Goal: Navigation & Orientation: Find specific page/section

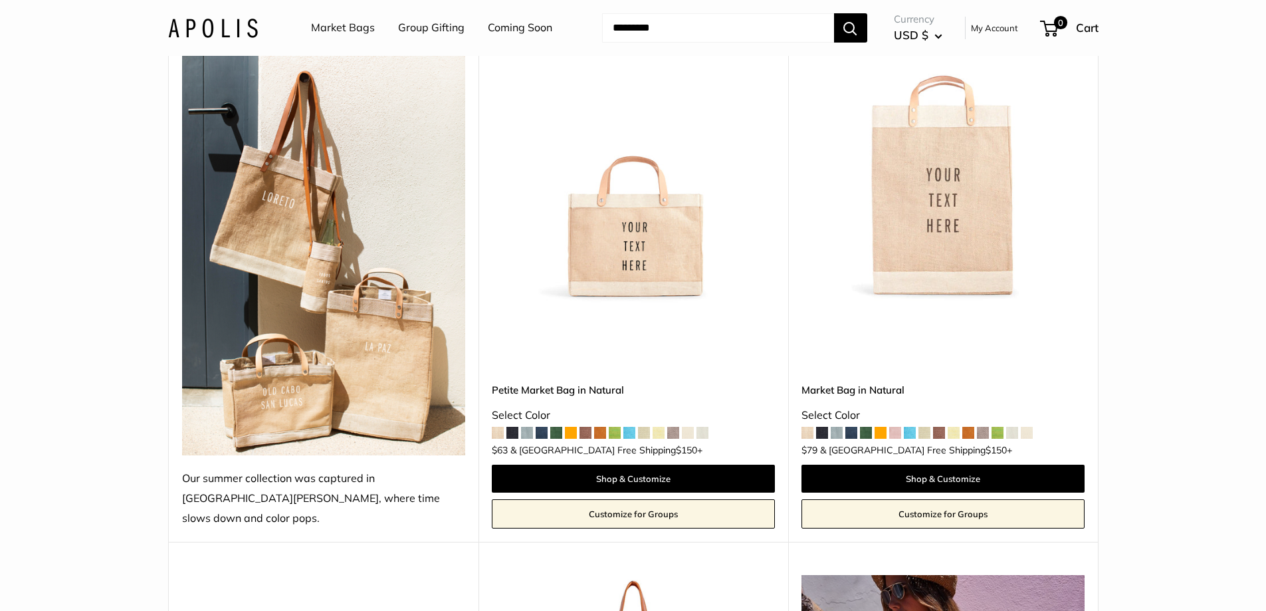
scroll to position [265, 0]
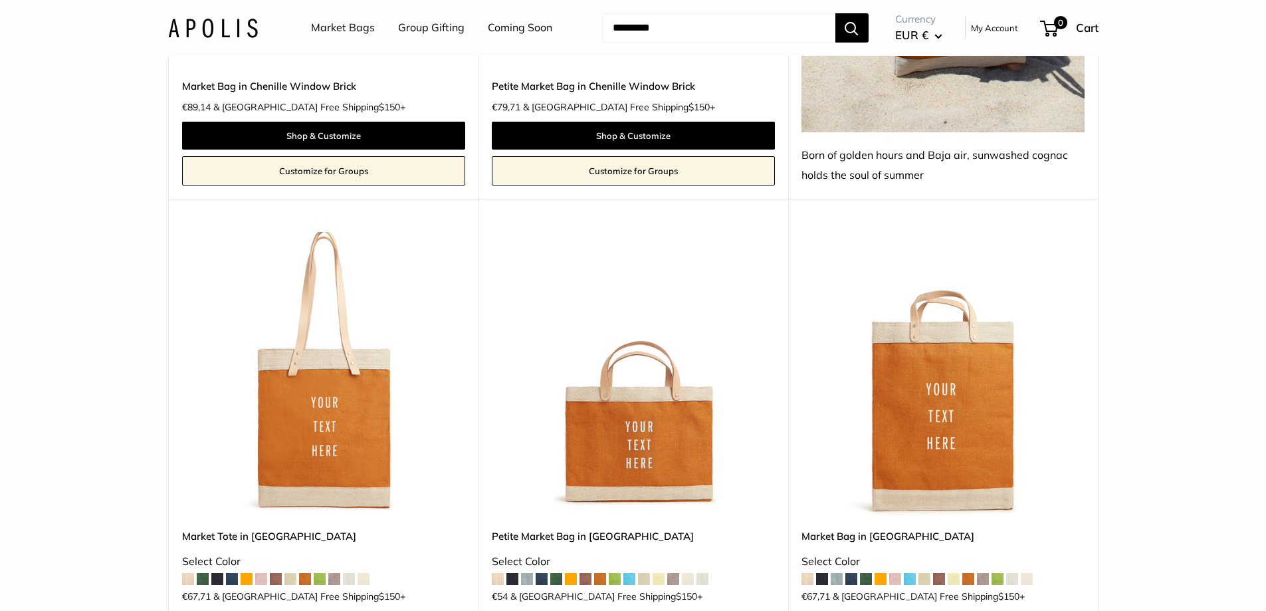
scroll to position [2591, 0]
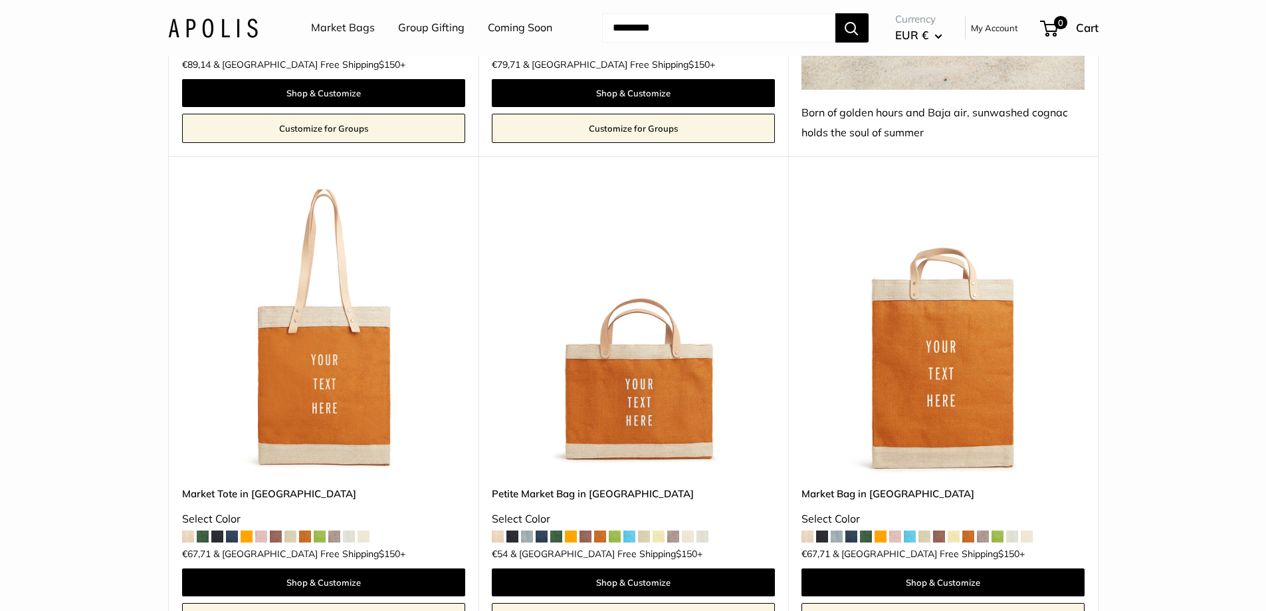
click at [324, 530] on span at bounding box center [320, 536] width 12 height 12
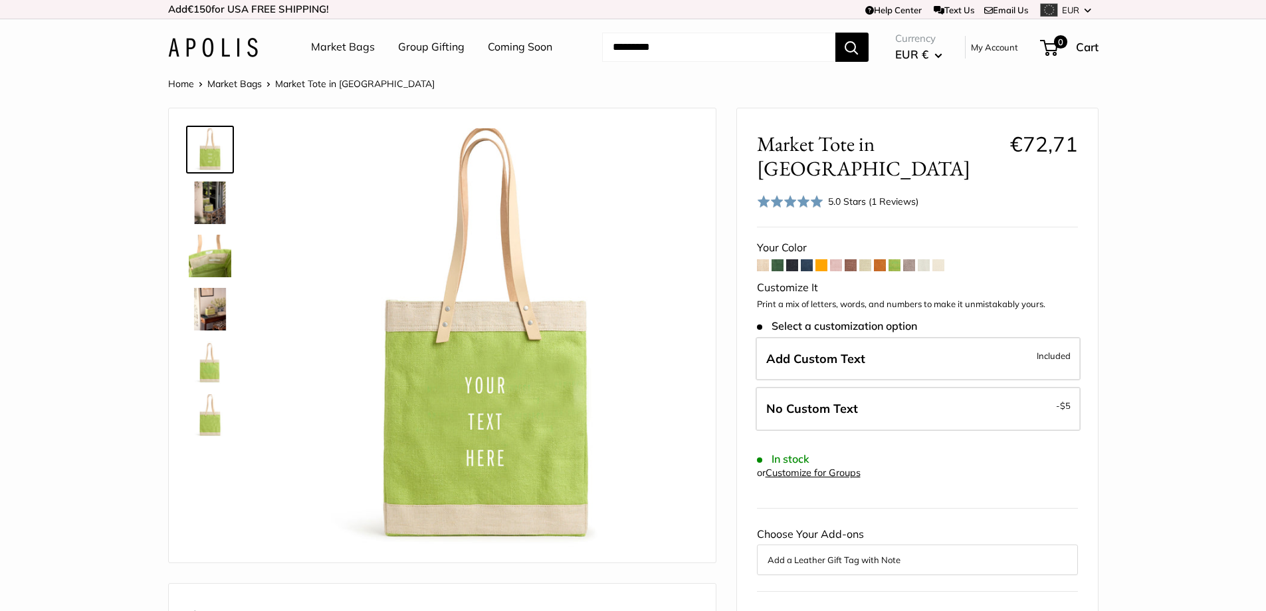
click at [212, 205] on img at bounding box center [210, 202] width 43 height 43
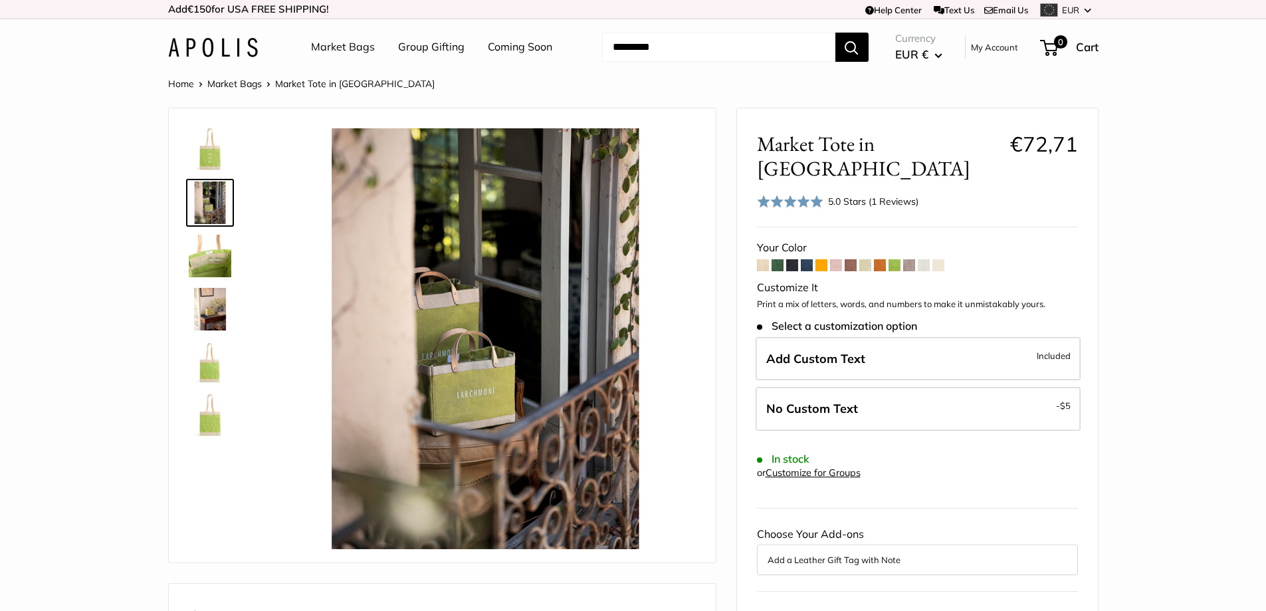
click at [760, 259] on span at bounding box center [763, 265] width 12 height 12
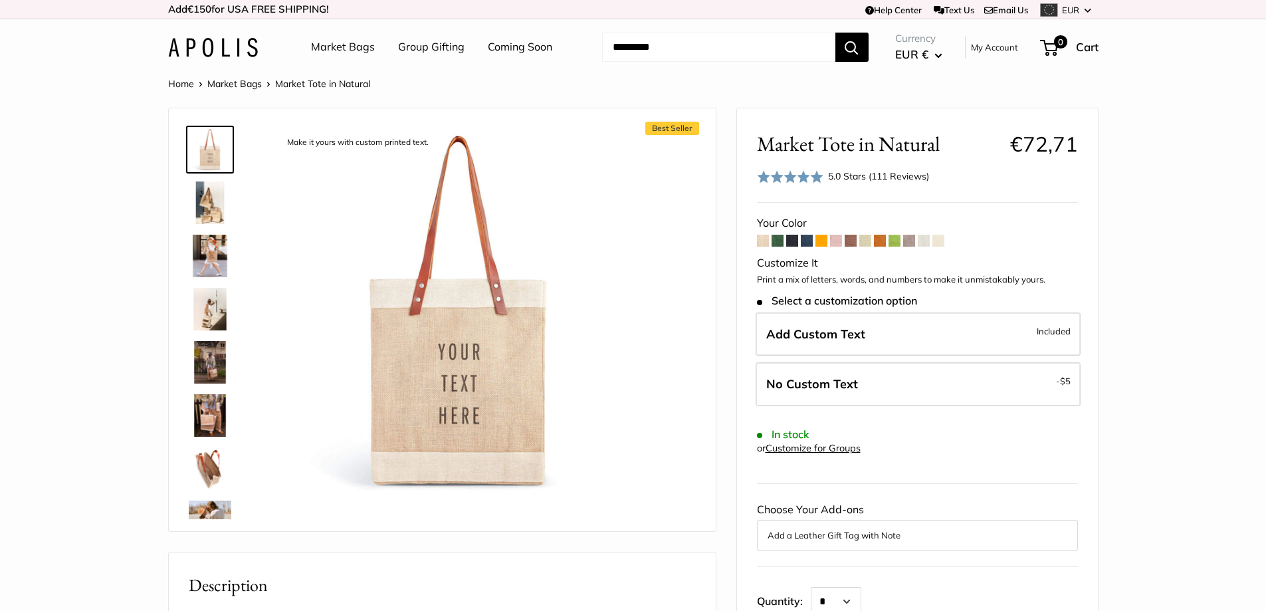
click at [346, 47] on link "Market Bags" at bounding box center [343, 47] width 64 height 20
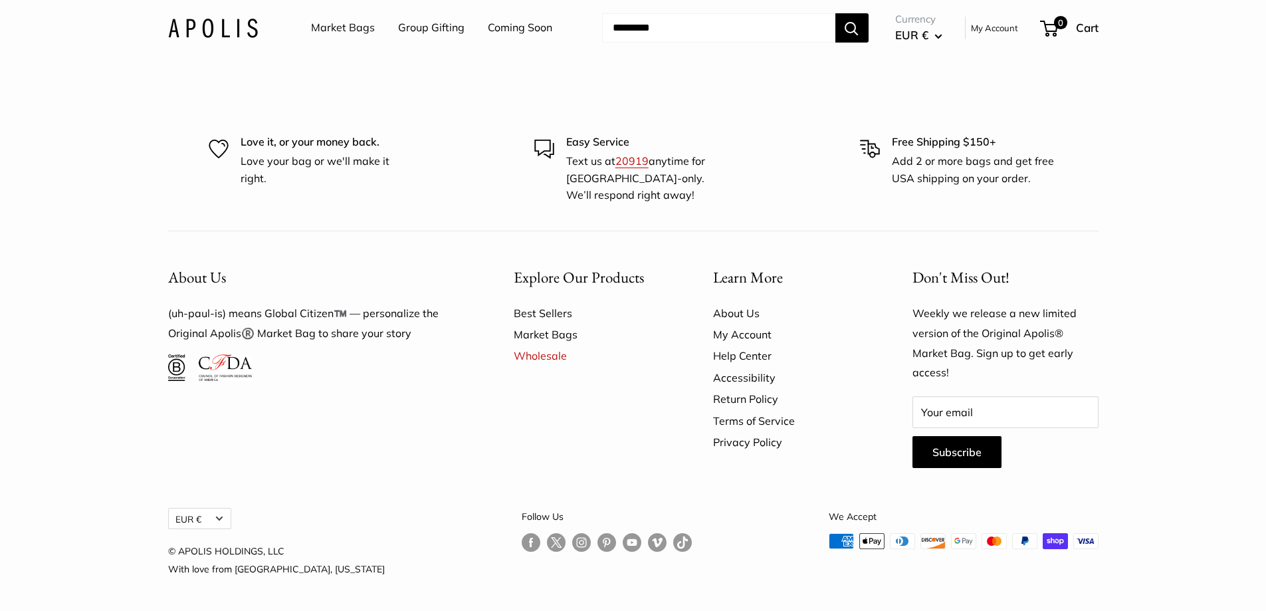
scroll to position [3983, 0]
click at [572, 541] on link "Follow us on Instagram" at bounding box center [581, 542] width 19 height 19
click at [344, 26] on link "Market Bags" at bounding box center [343, 28] width 64 height 20
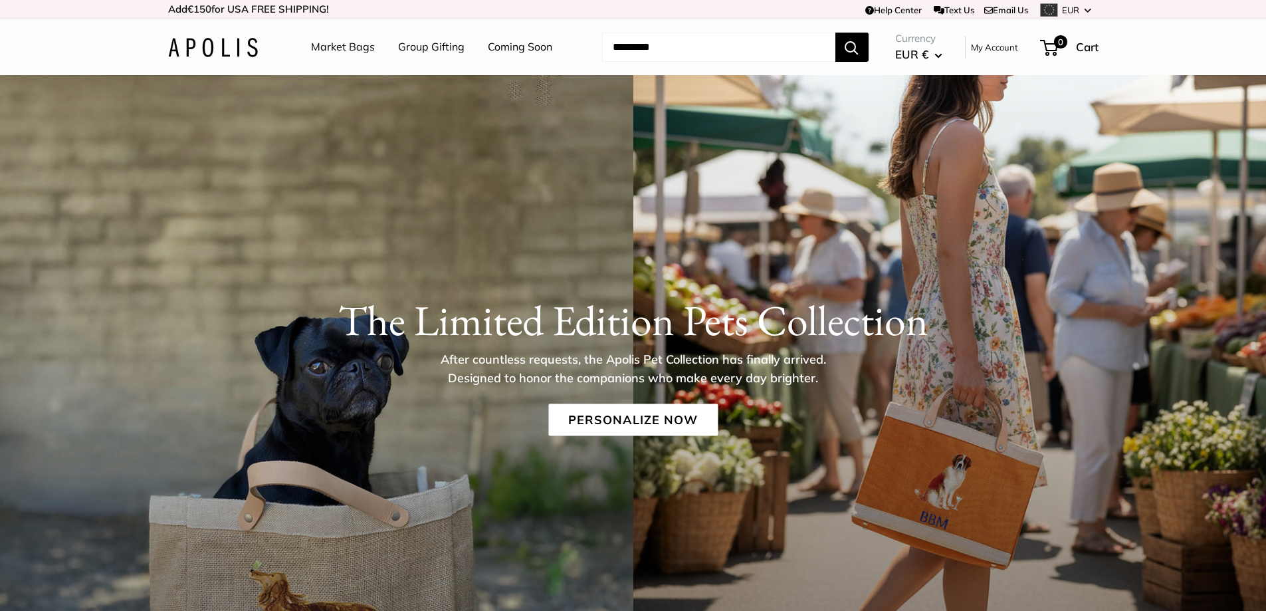
click at [413, 45] on link "Group Gifting" at bounding box center [431, 47] width 66 height 20
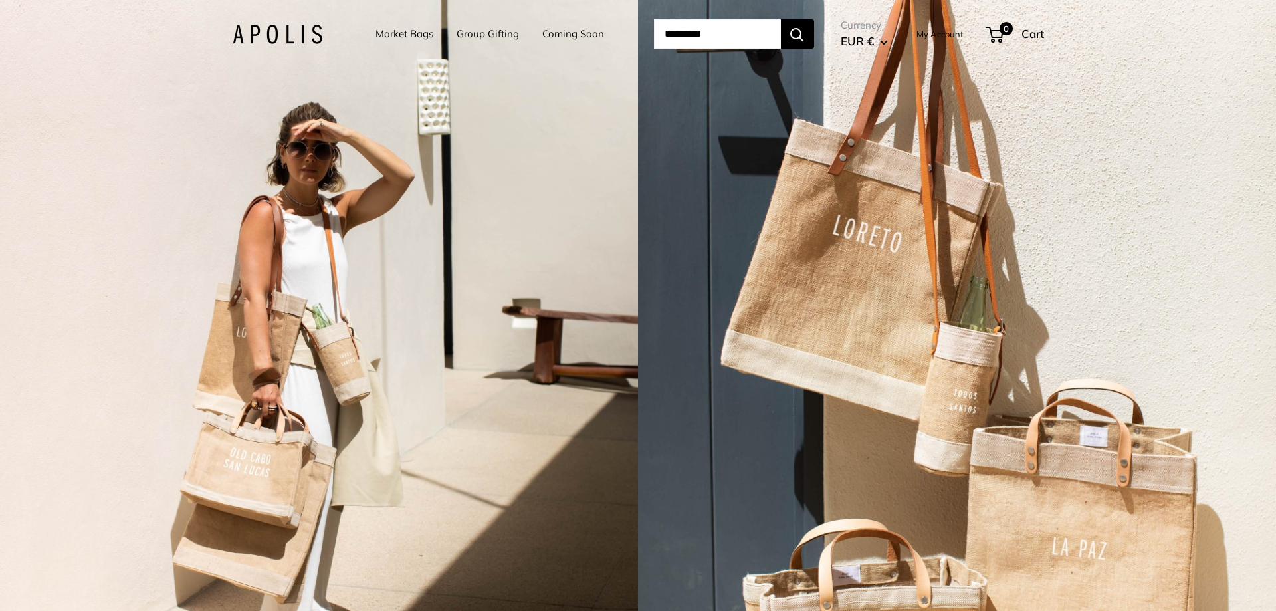
click at [403, 36] on link "Market Bags" at bounding box center [404, 34] width 58 height 19
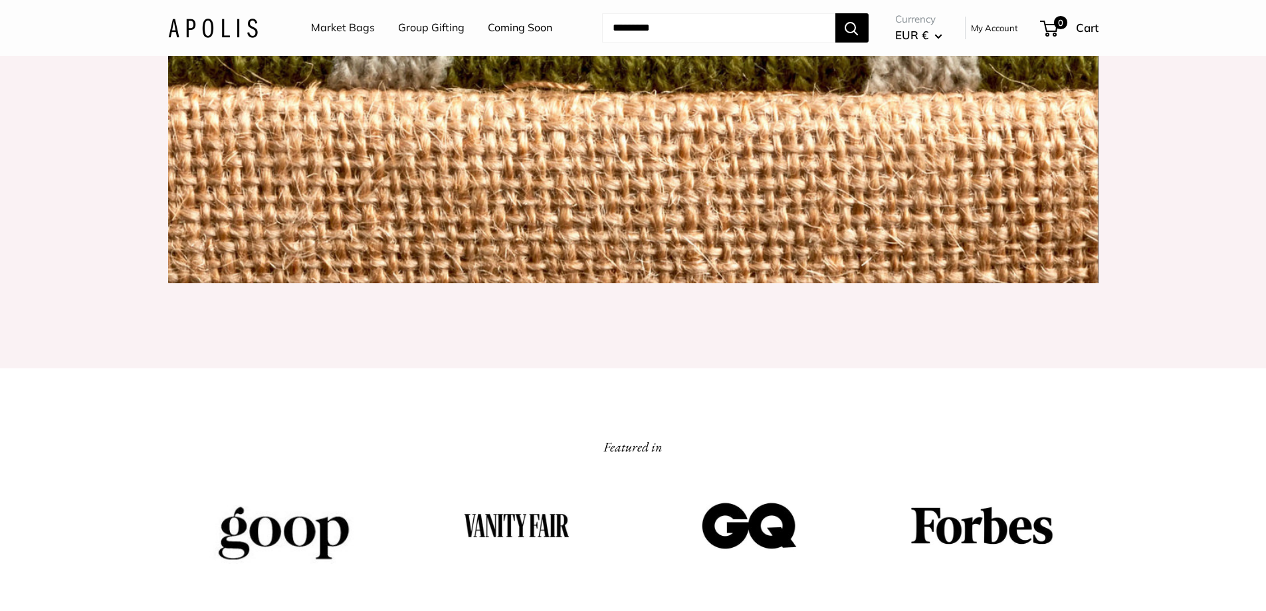
scroll to position [1661, 0]
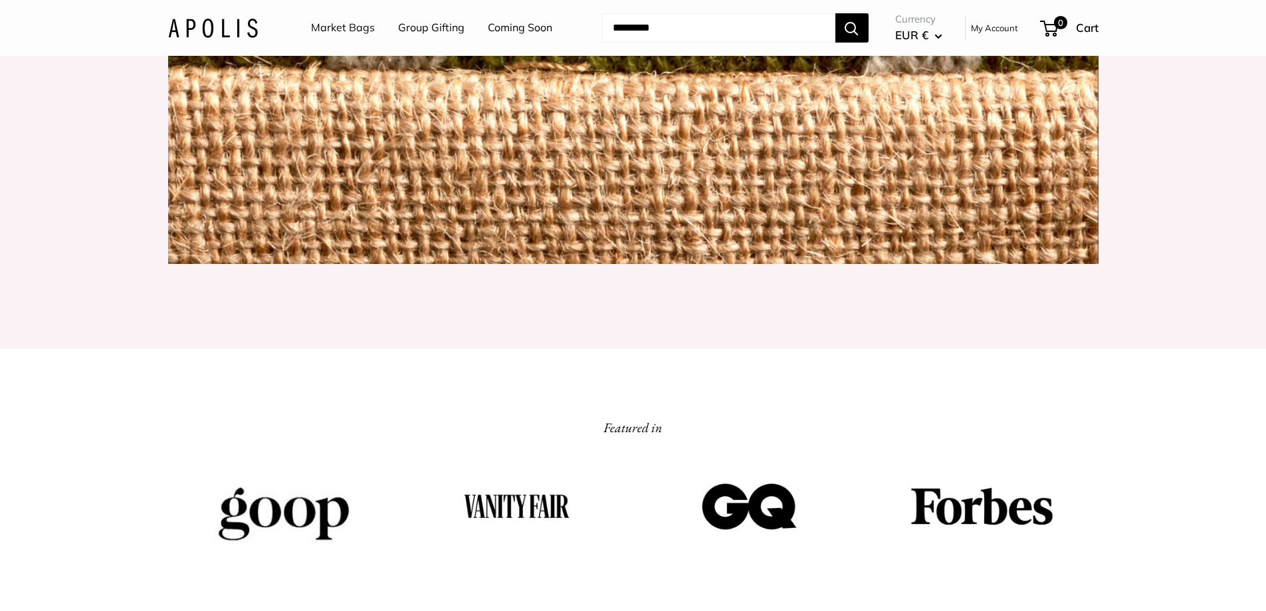
click at [514, 28] on link "Coming Soon" at bounding box center [520, 28] width 64 height 20
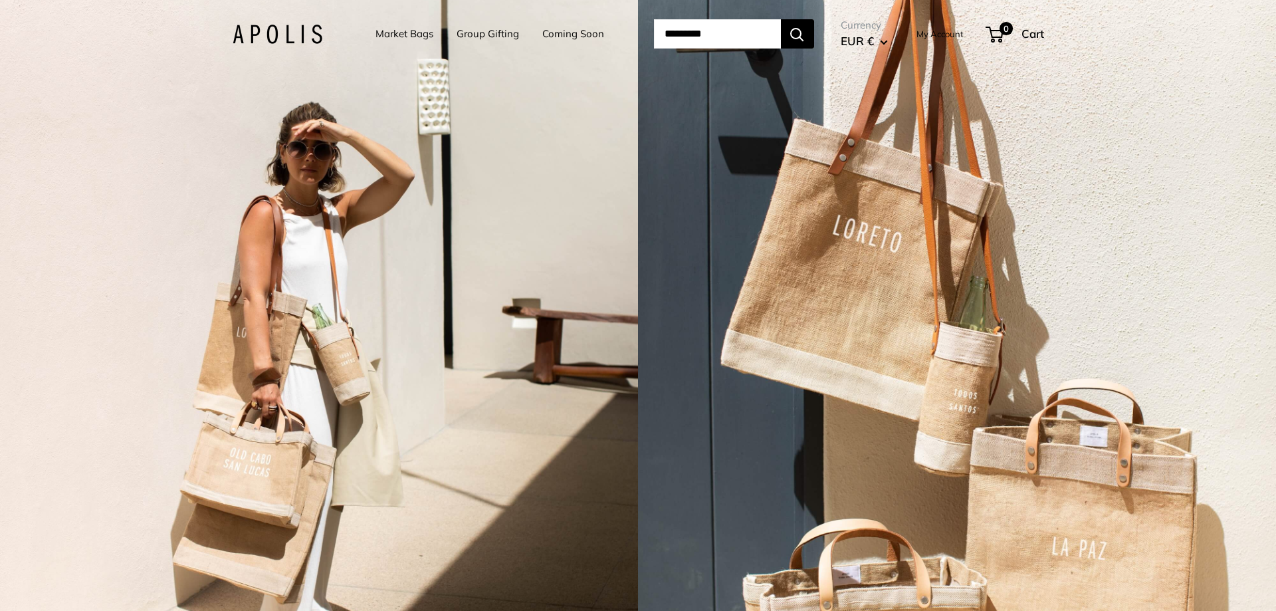
click at [395, 30] on link "Market Bags" at bounding box center [404, 34] width 58 height 19
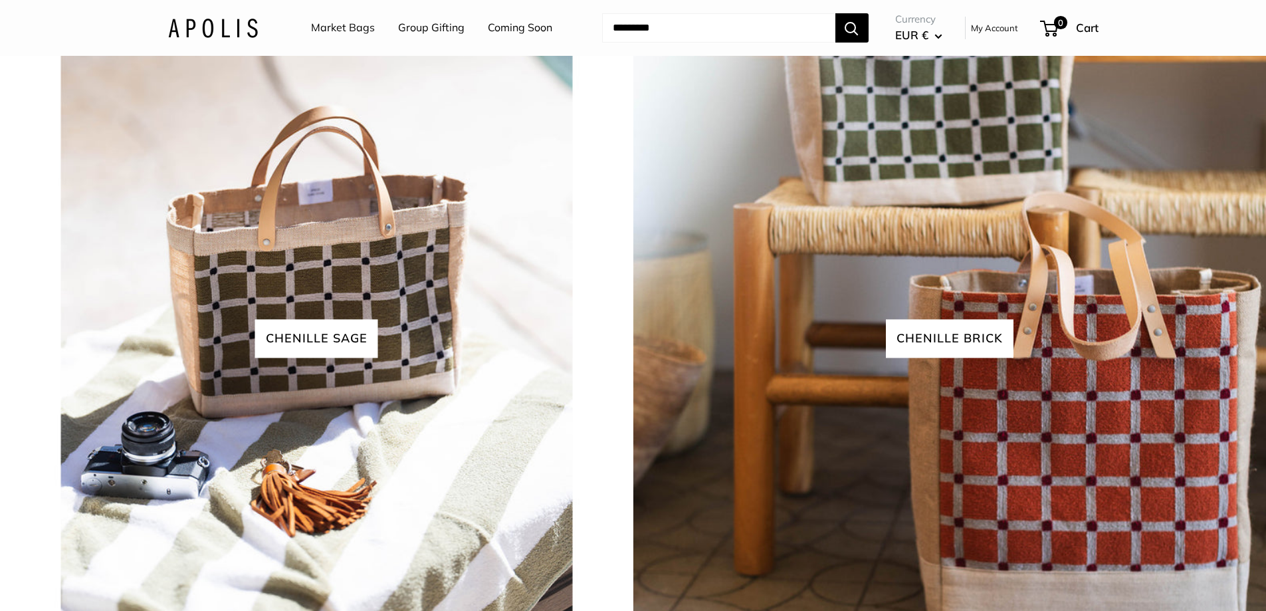
scroll to position [2969, 0]
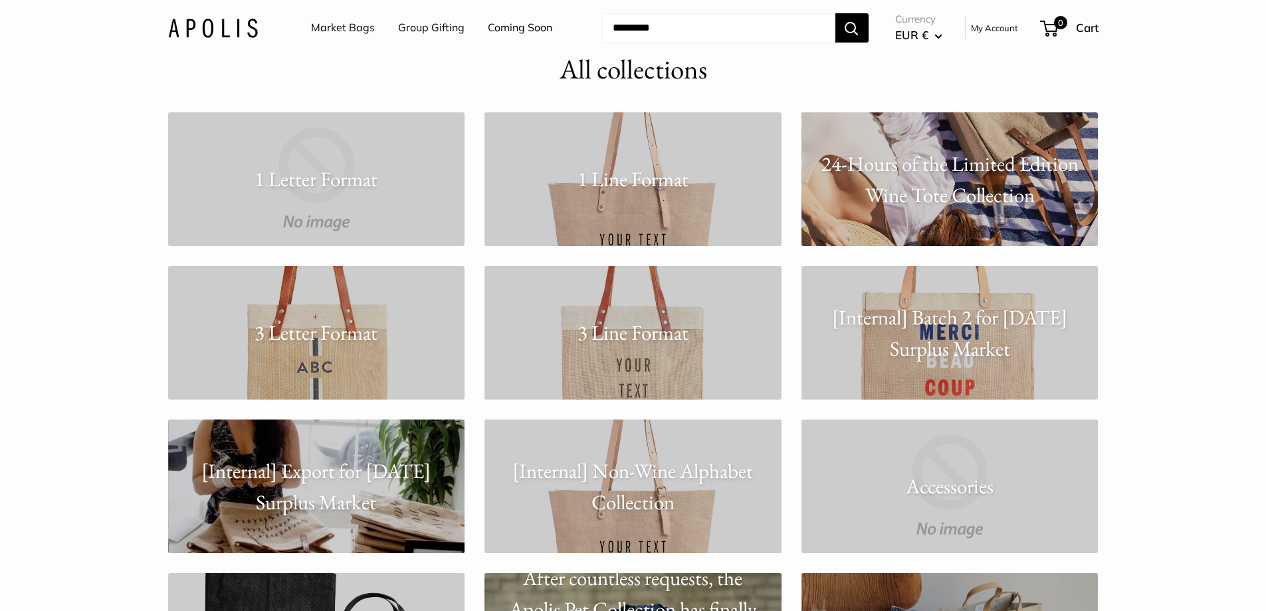
scroll to position [66, 0]
click at [946, 205] on p "24-Hours of the Limited Edition Wine Tote Collection" at bounding box center [949, 179] width 297 height 62
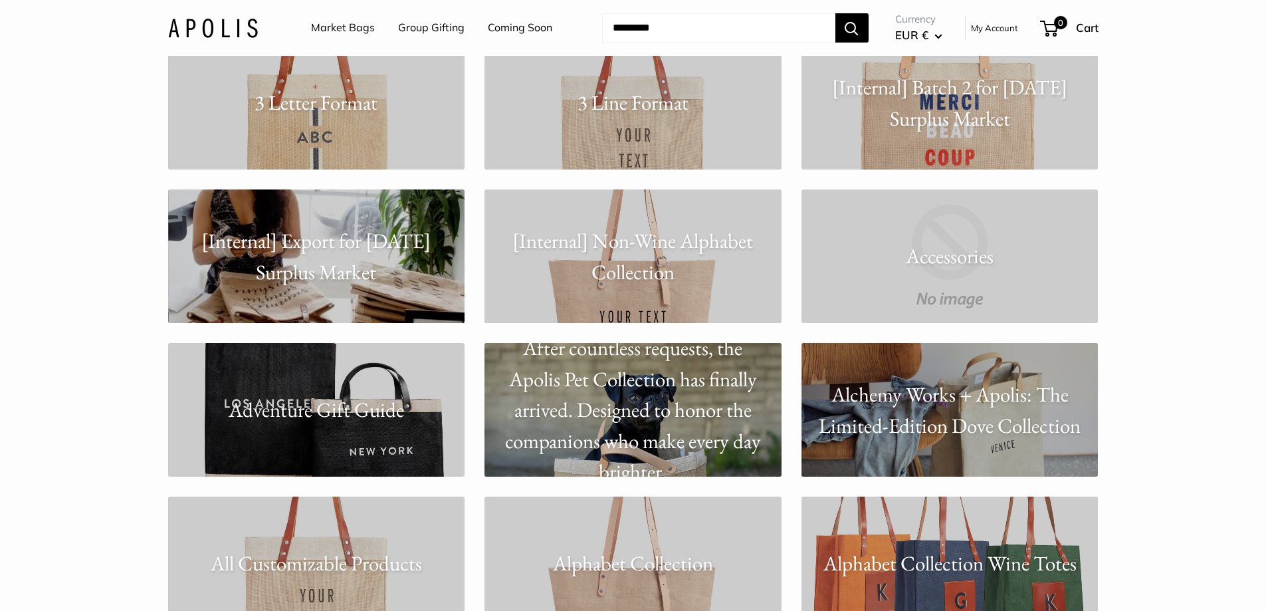
scroll to position [332, 0]
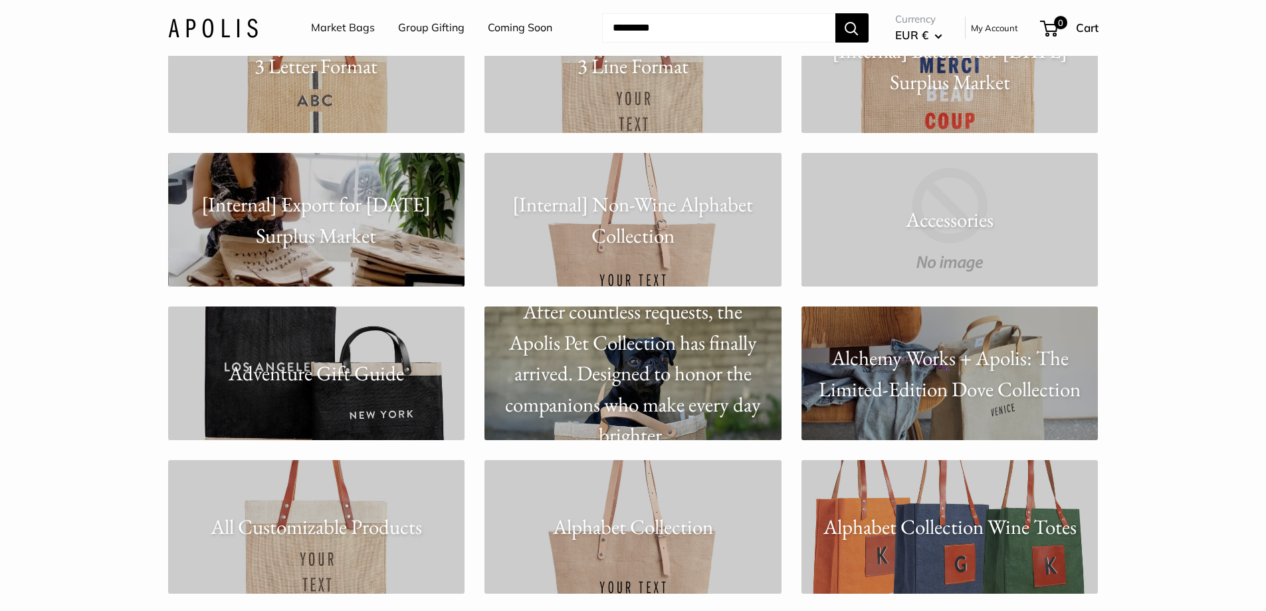
click at [379, 396] on link "Adventure Gift Guide" at bounding box center [316, 373] width 297 height 134
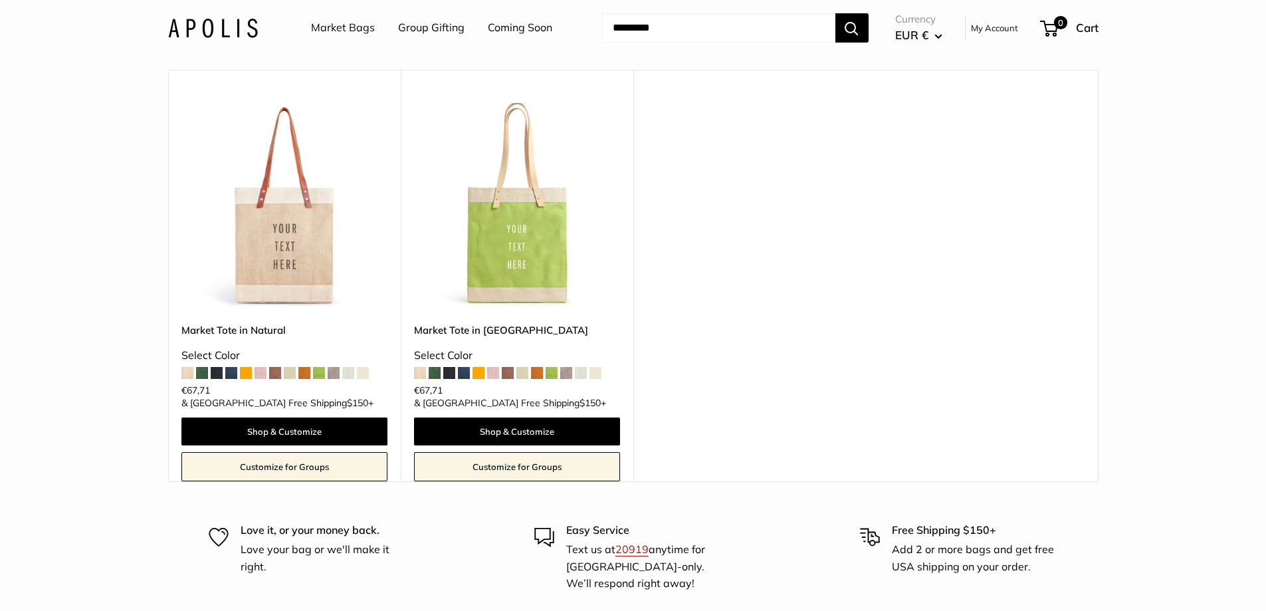
scroll to position [399, 0]
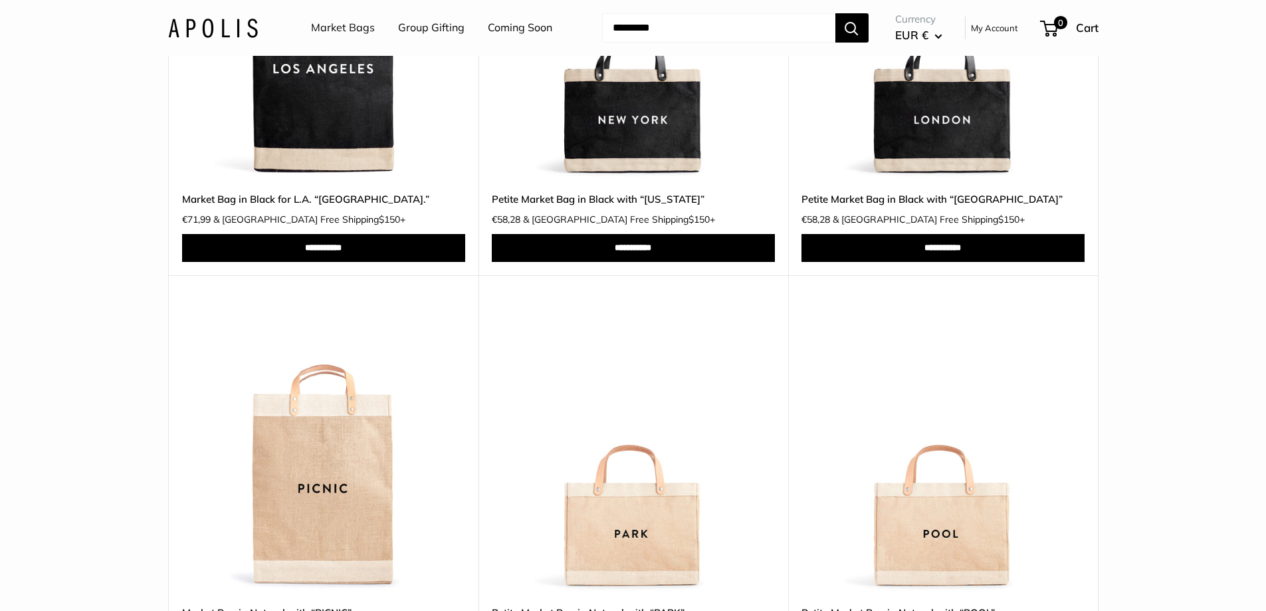
scroll to position [332, 0]
